Goal: Information Seeking & Learning: Learn about a topic

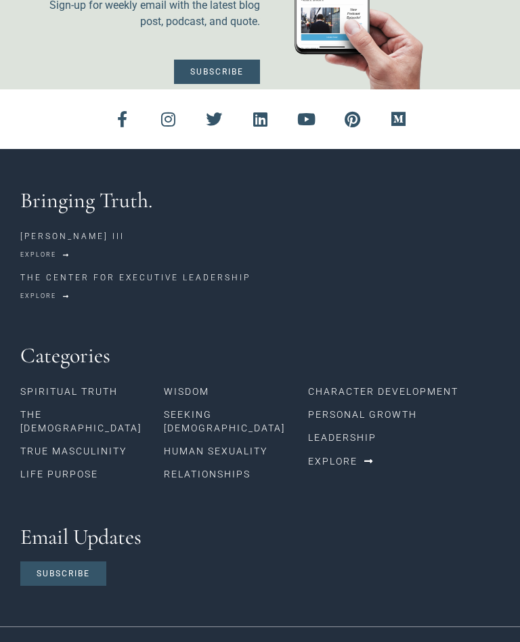
scroll to position [1274, 0]
click at [185, 380] on link "Wisdom" at bounding box center [235, 391] width 143 height 23
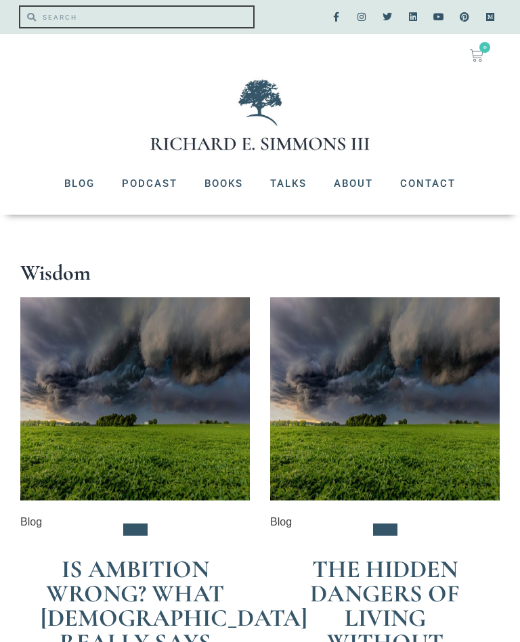
click at [53, 12] on input "Search" at bounding box center [144, 17] width 217 height 20
type input "Integrity"
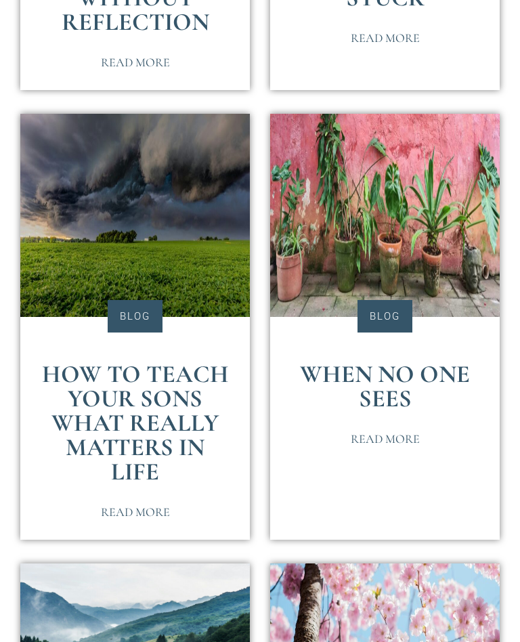
scroll to position [1107, 0]
click at [392, 445] on span "Read More" at bounding box center [385, 439] width 69 height 12
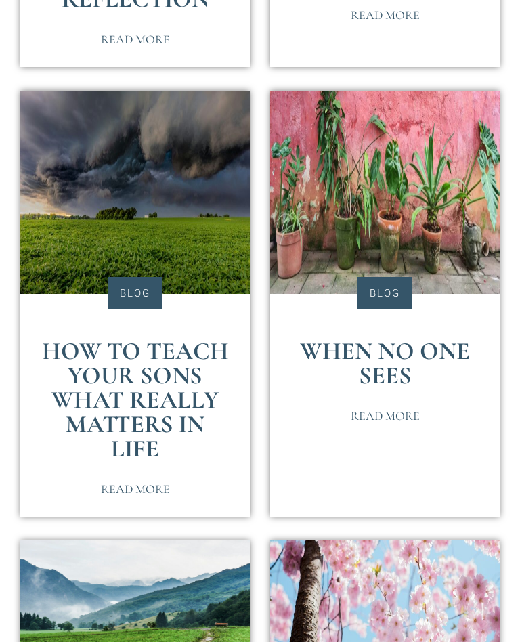
scroll to position [1306, 0]
